Goal: Transaction & Acquisition: Purchase product/service

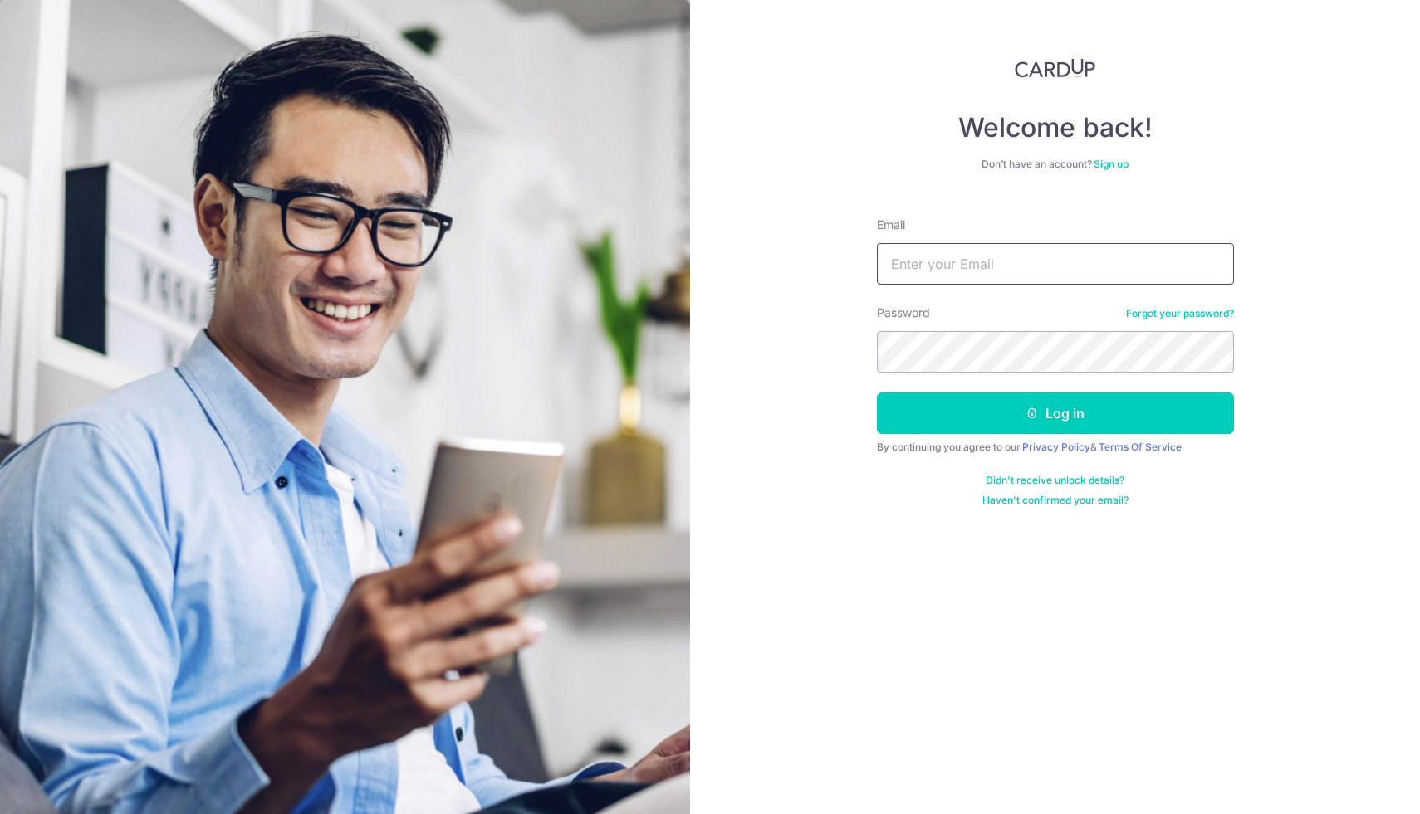
click at [988, 264] on input "Email" at bounding box center [1055, 264] width 357 height 42
type input "vik.r.nair@gmail.com"
click at [877, 393] on button "Log in" at bounding box center [1055, 414] width 357 height 42
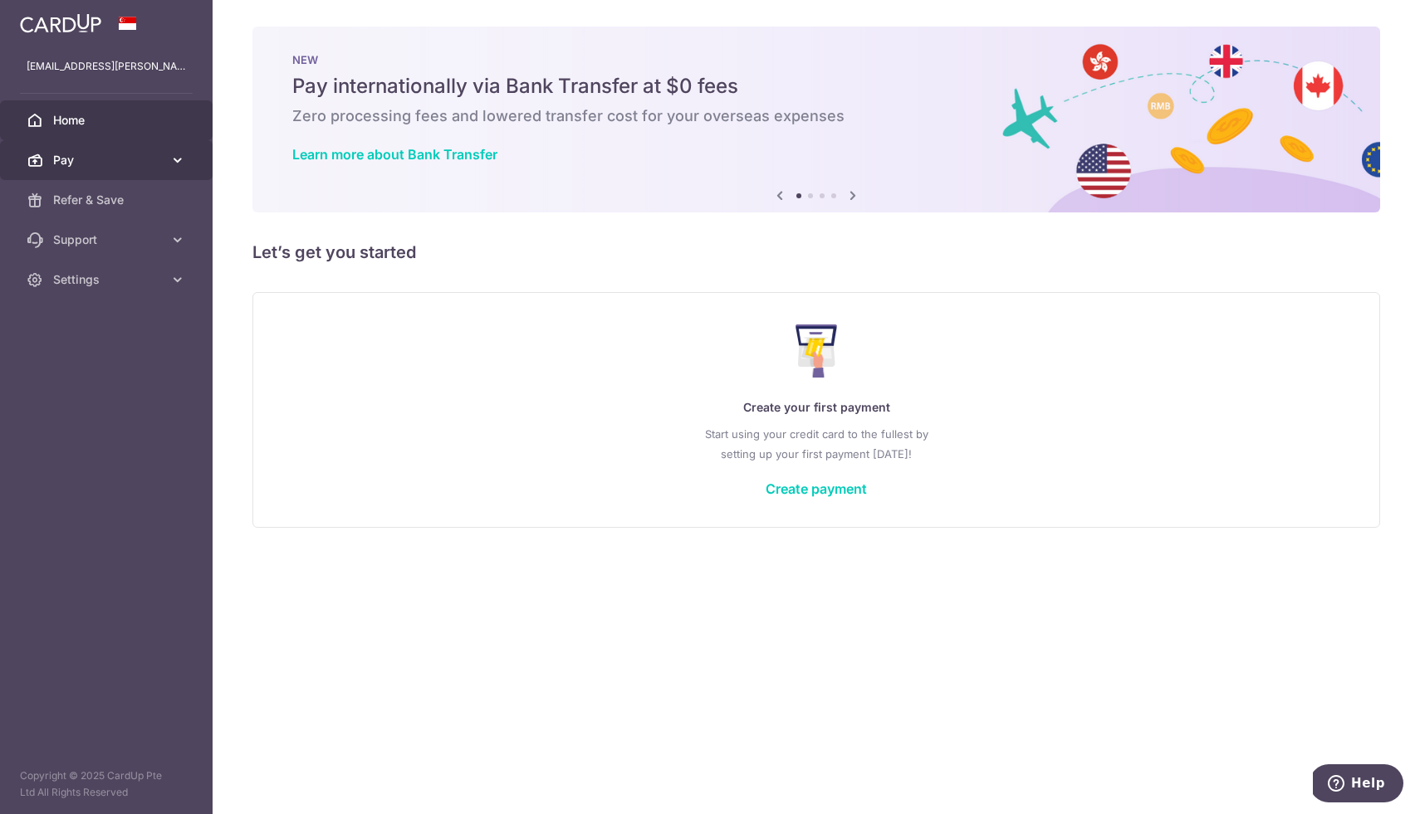
click at [93, 154] on span "Pay" at bounding box center [108, 160] width 110 height 17
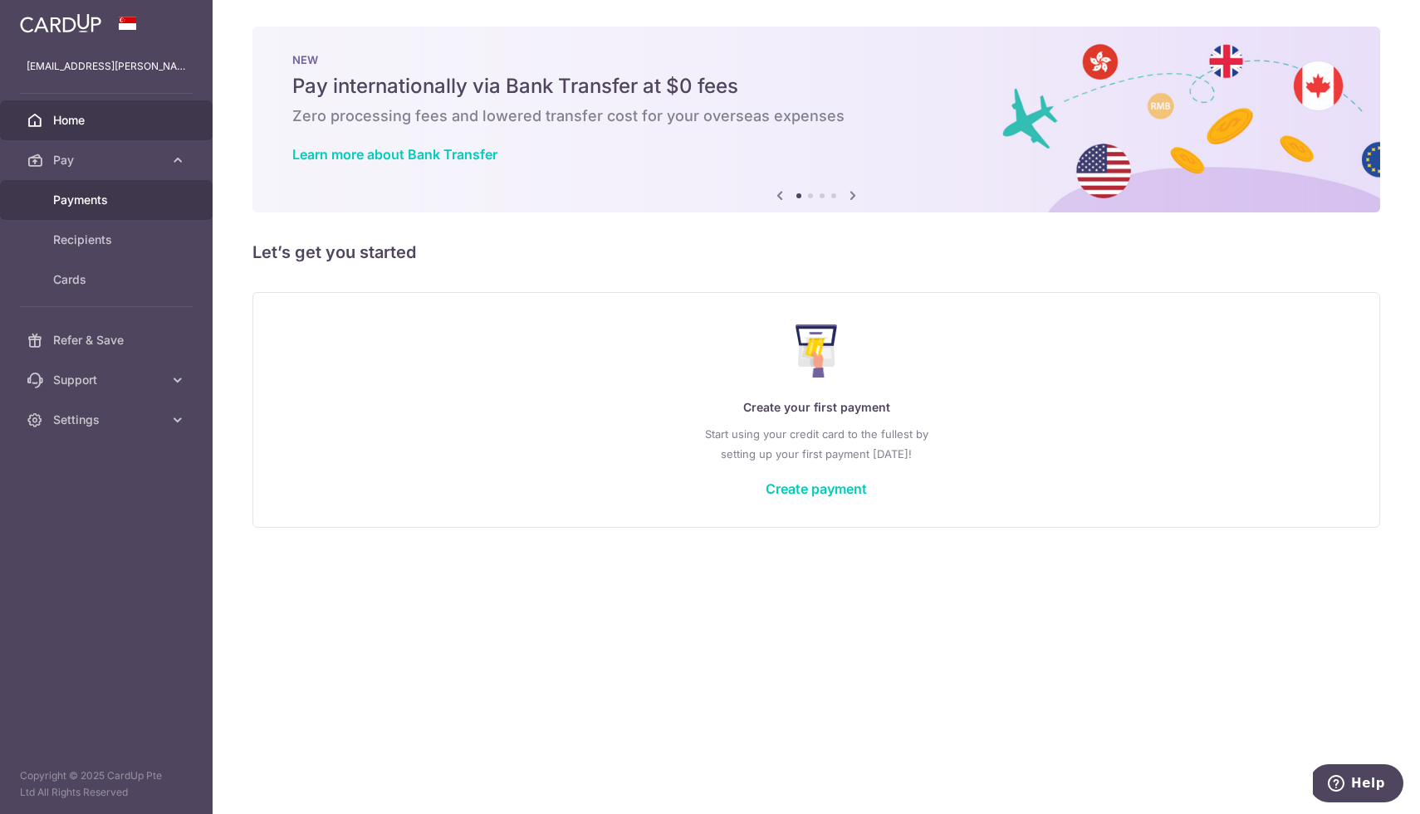
click at [111, 198] on span "Payments" at bounding box center [108, 200] width 110 height 17
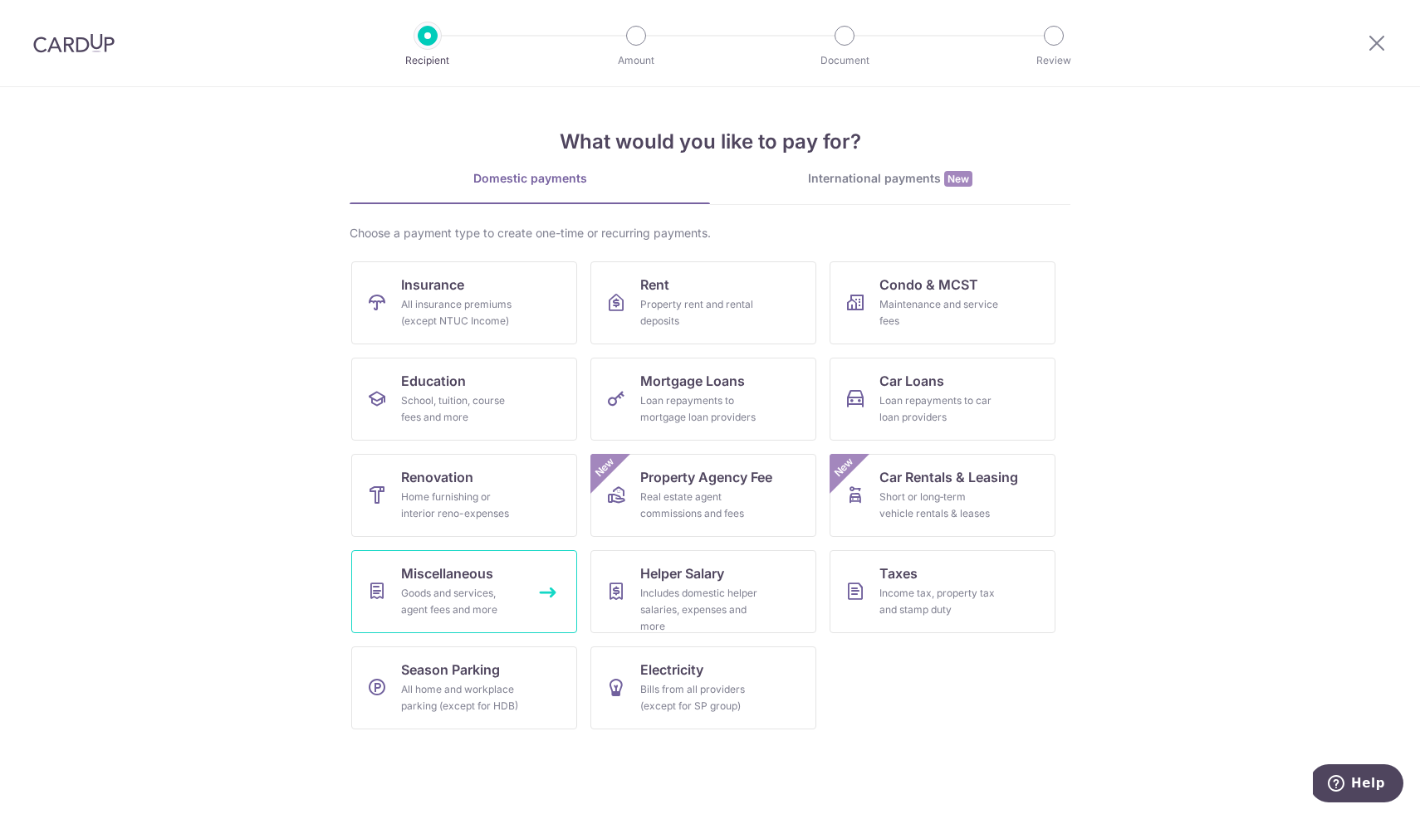
click at [491, 586] on div "Goods and services, agent fees and more" at bounding box center [461, 601] width 120 height 33
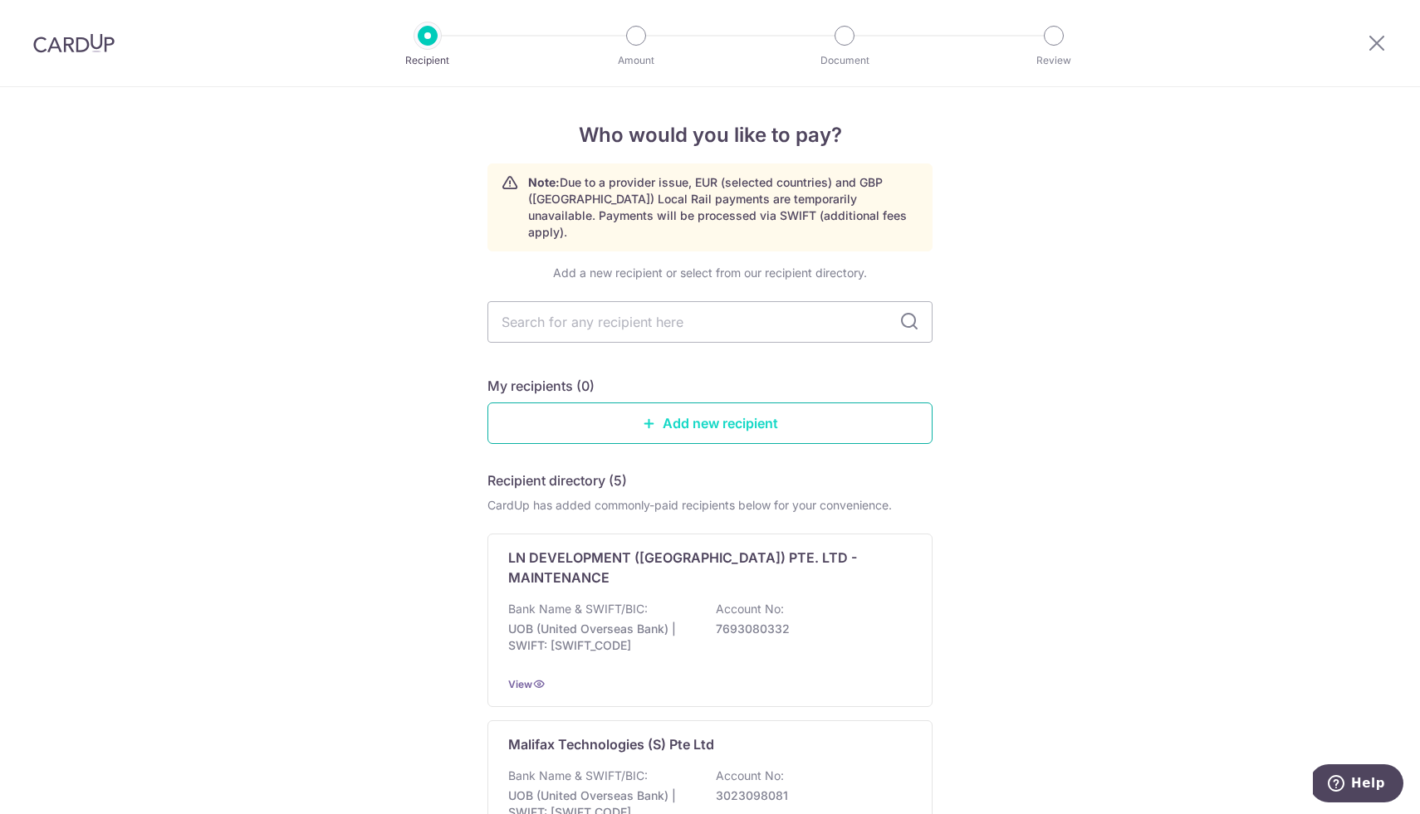
click at [706, 403] on link "Add new recipient" at bounding box center [709, 424] width 445 height 42
